Goal: Task Accomplishment & Management: Use online tool/utility

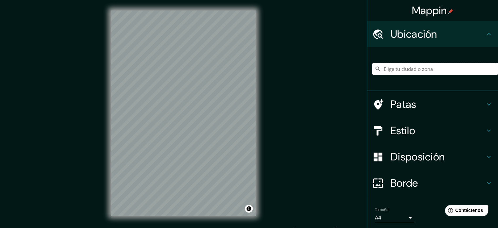
click at [409, 63] on input "Elige tu ciudad o zona" at bounding box center [435, 69] width 126 height 12
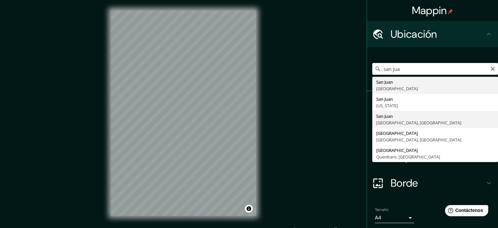
type input "[GEOGRAPHIC_DATA], [GEOGRAPHIC_DATA], [GEOGRAPHIC_DATA]"
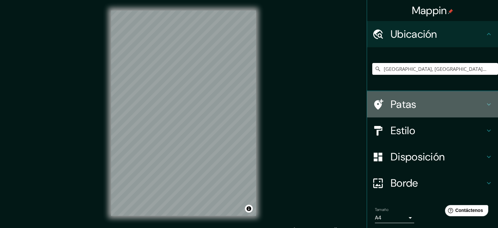
click at [427, 107] on h4 "Patas" at bounding box center [438, 104] width 94 height 13
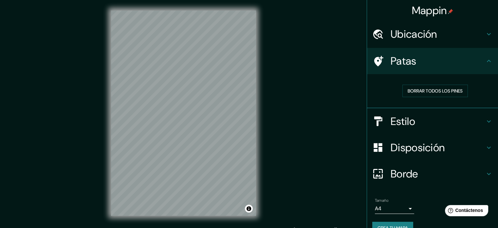
click at [413, 119] on h4 "Estilo" at bounding box center [438, 121] width 94 height 13
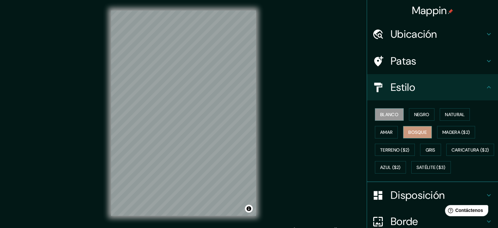
click at [423, 133] on button "Bosque" at bounding box center [417, 132] width 29 height 12
click at [463, 118] on button "Natural" at bounding box center [455, 114] width 30 height 12
click at [415, 132] on font "Bosque" at bounding box center [418, 132] width 18 height 6
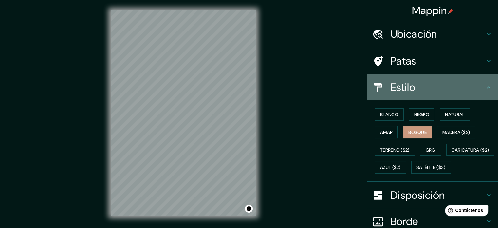
click at [458, 86] on h4 "Estilo" at bounding box center [438, 87] width 94 height 13
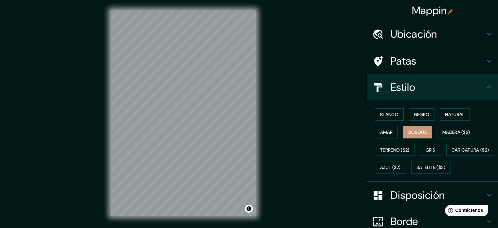
click at [487, 86] on icon at bounding box center [489, 87] width 4 height 2
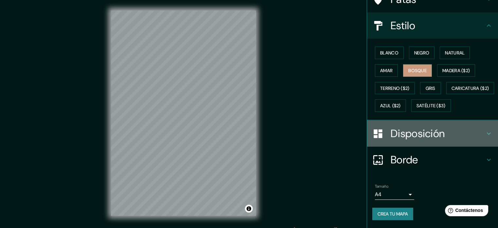
click at [434, 137] on font "Disposición" at bounding box center [418, 133] width 54 height 14
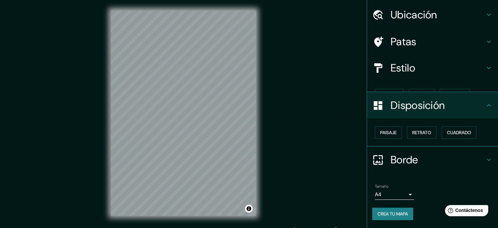
scroll to position [8, 0]
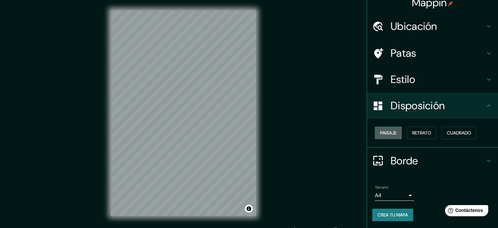
click at [394, 132] on button "Paisaje" at bounding box center [388, 132] width 27 height 12
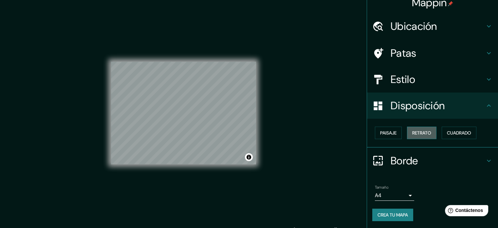
click at [416, 133] on font "Retrato" at bounding box center [421, 133] width 19 height 6
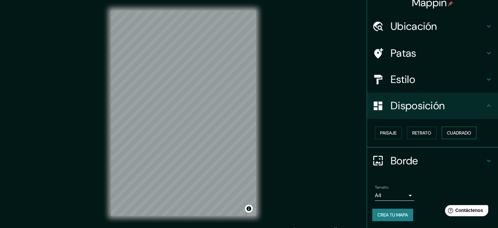
click at [458, 133] on font "Cuadrado" at bounding box center [459, 133] width 24 height 6
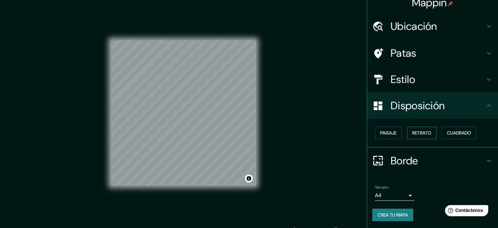
click at [421, 136] on font "Retrato" at bounding box center [421, 132] width 19 height 9
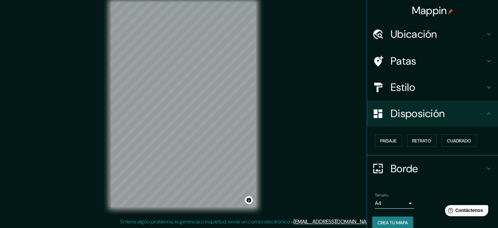
scroll to position [0, 0]
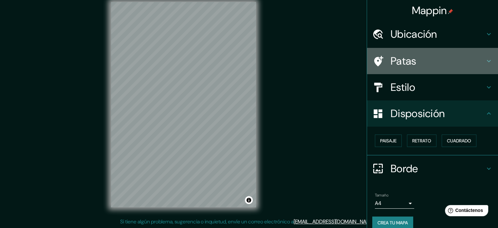
click at [401, 68] on div "Patas" at bounding box center [432, 61] width 131 height 26
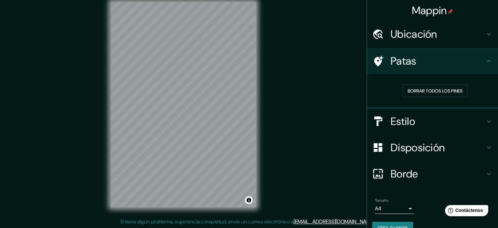
click at [403, 111] on div "Estilo" at bounding box center [432, 121] width 131 height 26
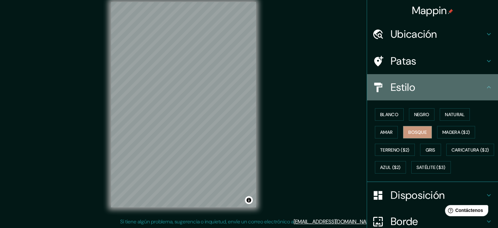
click at [477, 87] on h4 "Estilo" at bounding box center [438, 87] width 94 height 13
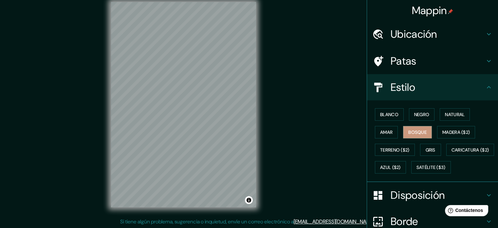
click at [489, 87] on div "Estilo" at bounding box center [432, 87] width 131 height 26
click at [485, 86] on icon at bounding box center [489, 87] width 8 height 8
click at [383, 113] on font "Blanco" at bounding box center [389, 114] width 18 height 6
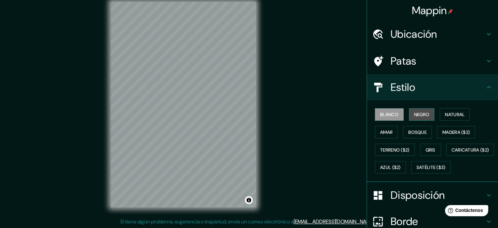
click at [414, 117] on font "Negro" at bounding box center [421, 114] width 15 height 9
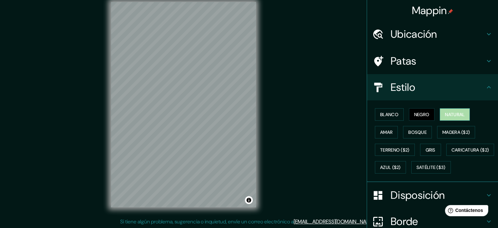
click at [447, 114] on font "Natural" at bounding box center [455, 114] width 20 height 6
click at [410, 131] on font "Bosque" at bounding box center [418, 132] width 18 height 6
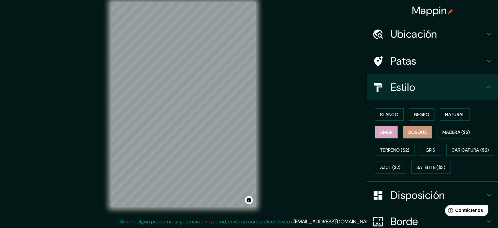
click at [392, 131] on button "Amar" at bounding box center [386, 132] width 23 height 12
drag, startPoint x: 418, startPoint y: 129, endPoint x: 377, endPoint y: 131, distance: 41.0
click at [418, 129] on font "Bosque" at bounding box center [418, 132] width 18 height 6
